Goal: Task Accomplishment & Management: Manage account settings

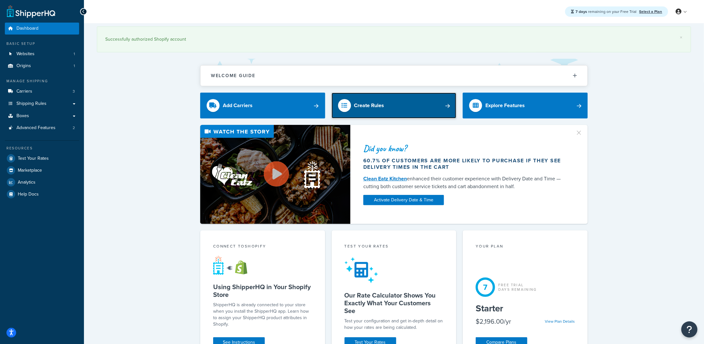
click at [377, 108] on div "Create Rules" at bounding box center [369, 105] width 30 height 9
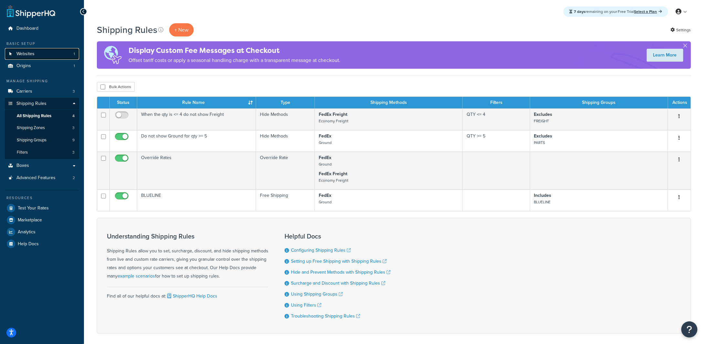
click at [35, 57] on link "Websites 1" at bounding box center [42, 54] width 74 height 12
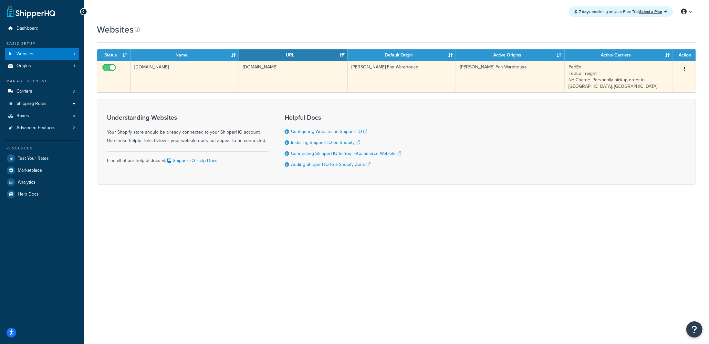
click at [682, 68] on button "button" at bounding box center [684, 69] width 9 height 10
click at [669, 84] on link "Edit" at bounding box center [658, 81] width 51 height 13
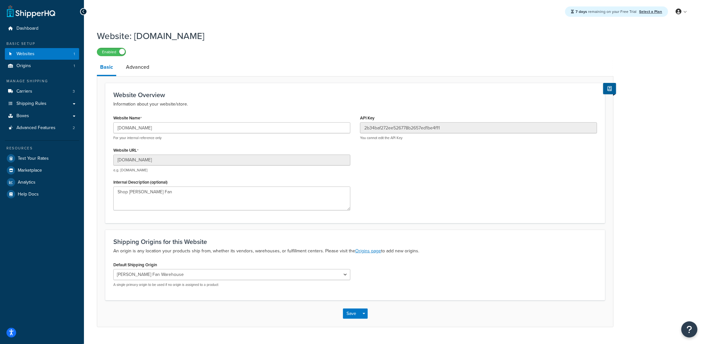
scroll to position [15, 0]
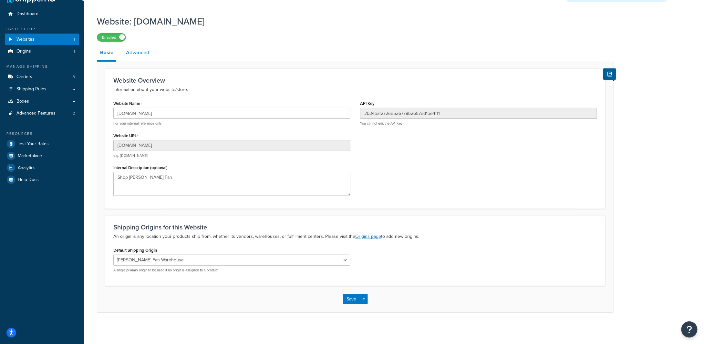
click at [141, 53] on link "Advanced" at bounding box center [138, 53] width 30 height 16
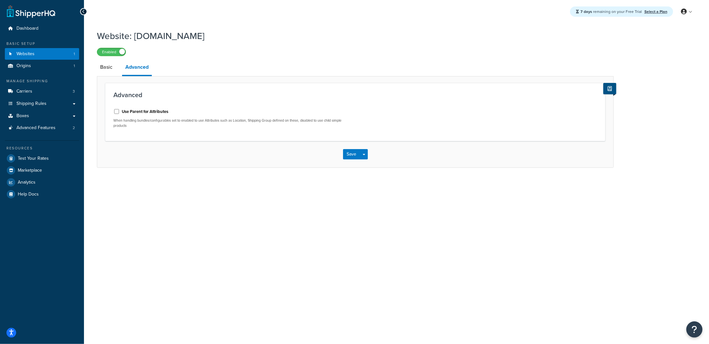
click at [608, 91] on icon at bounding box center [610, 88] width 4 height 5
